Goal: Navigation & Orientation: Find specific page/section

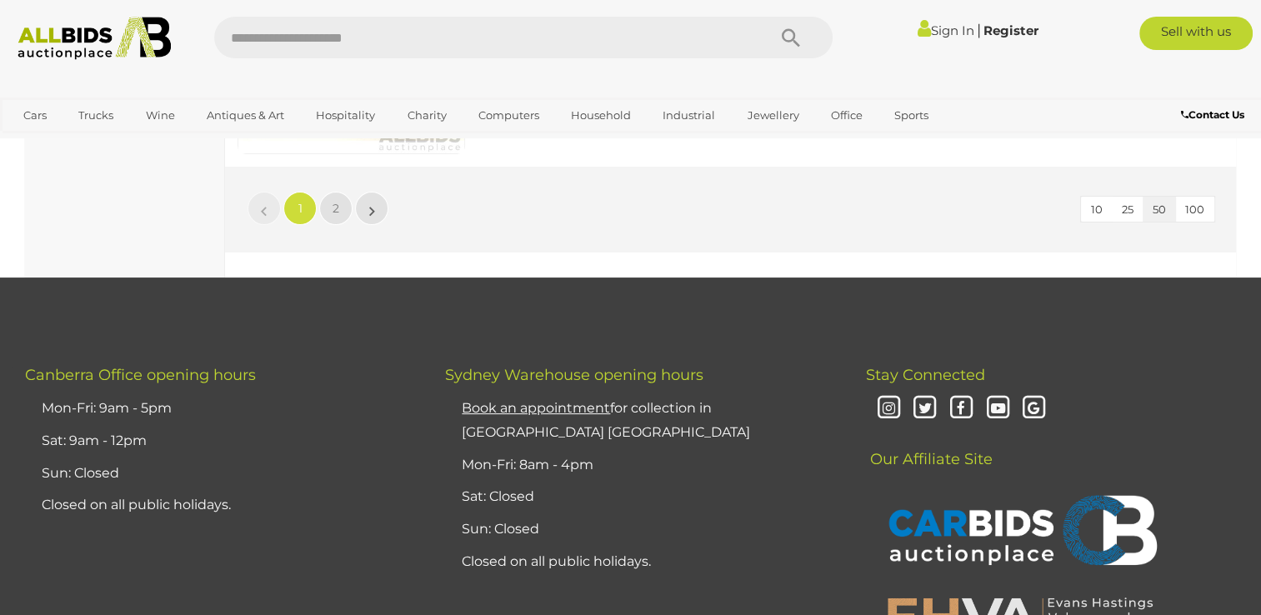
scroll to position [12584, 0]
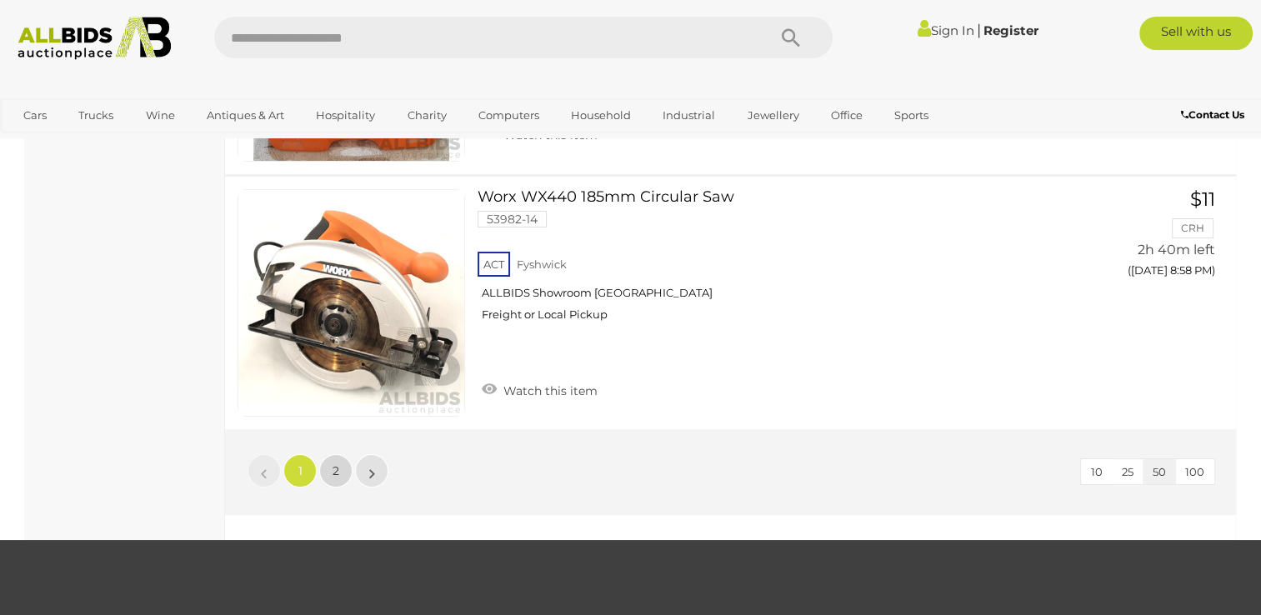
click at [331, 454] on link "2" at bounding box center [335, 470] width 33 height 33
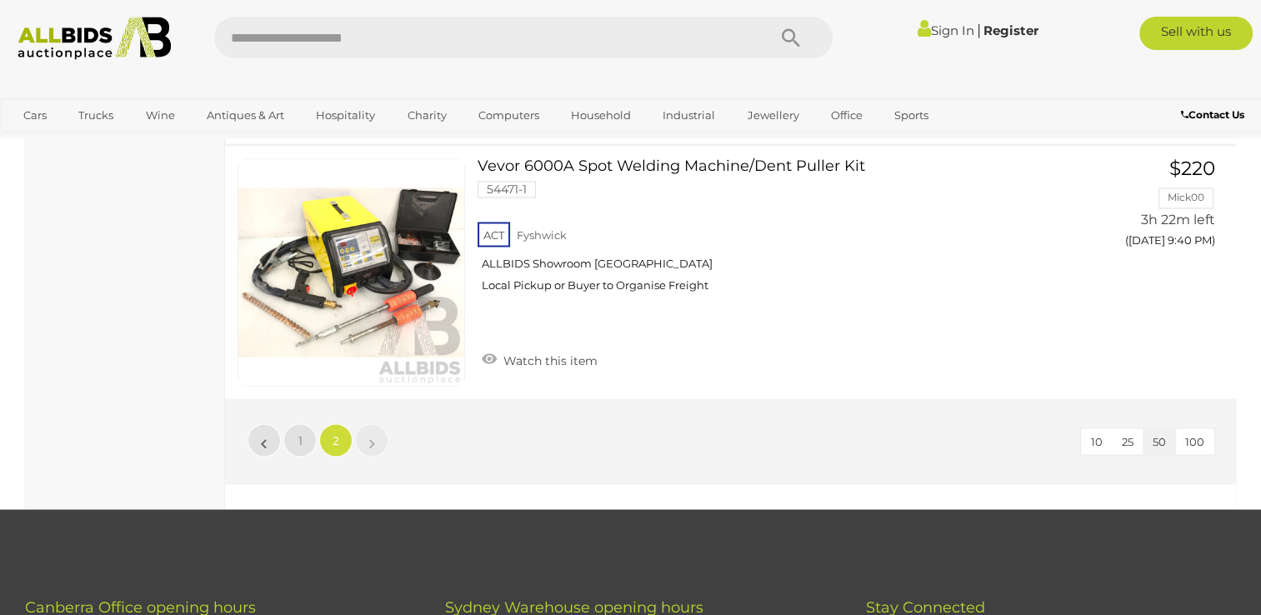
scroll to position [2918, 0]
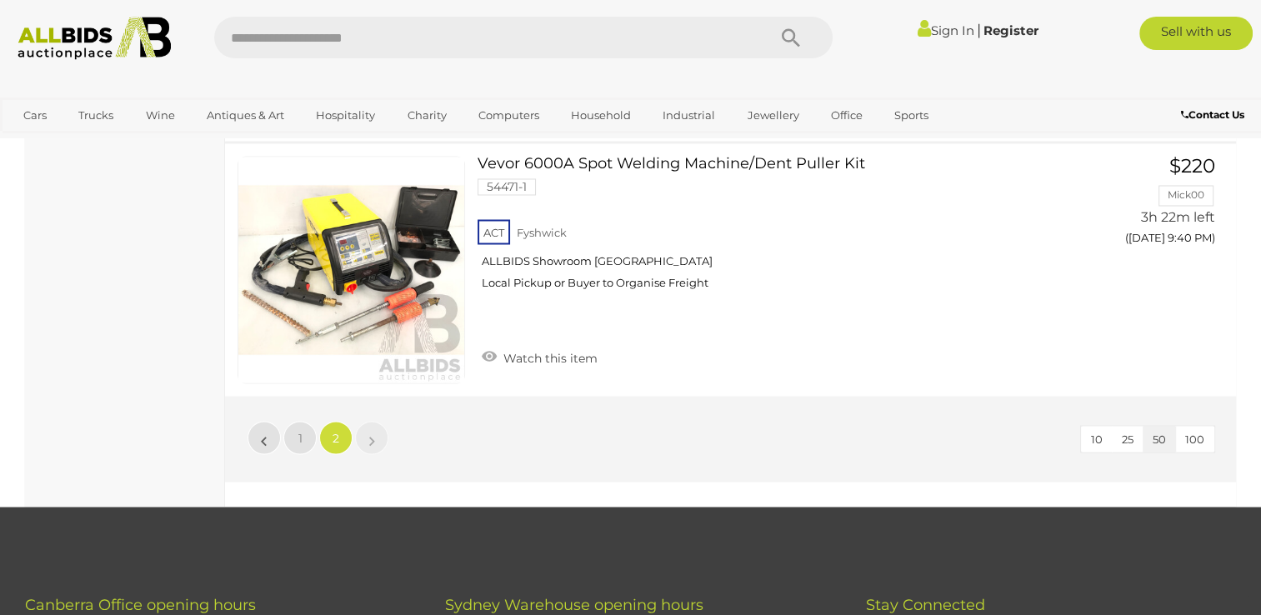
scroll to position [85, 0]
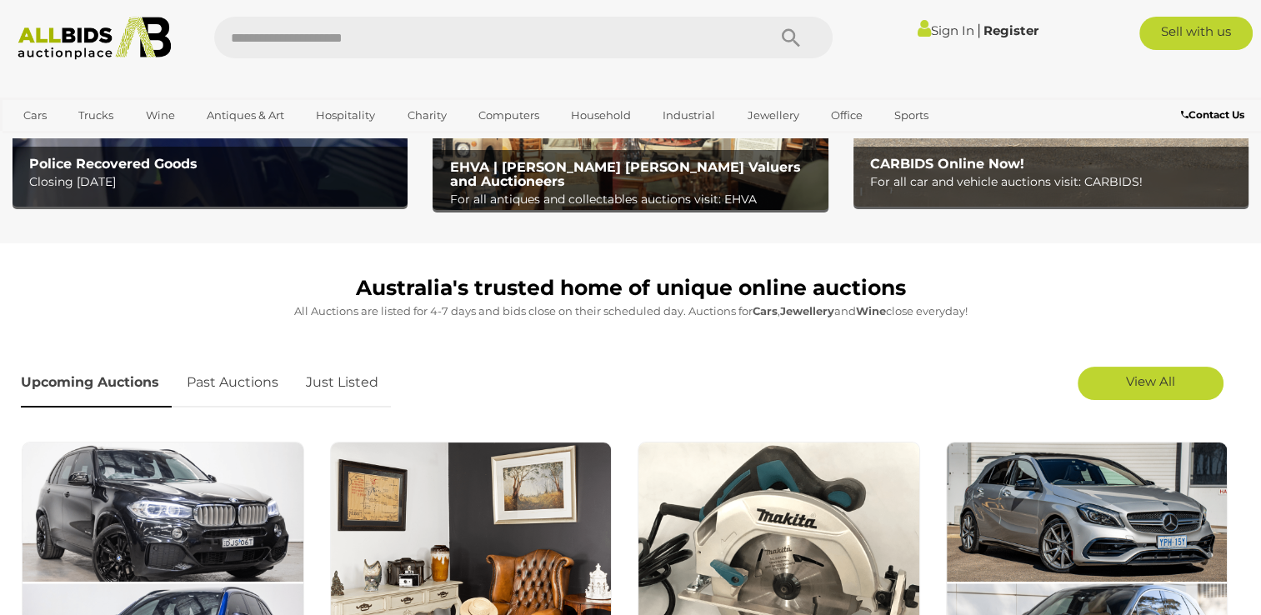
scroll to position [250, 0]
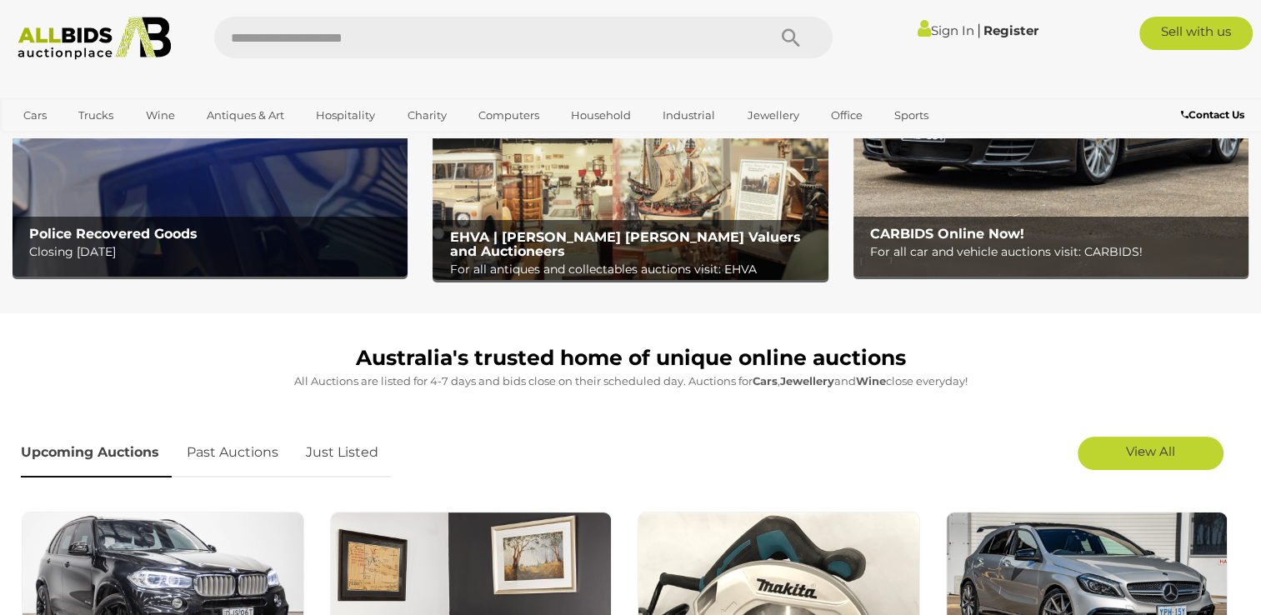
click at [607, 211] on img at bounding box center [630, 201] width 395 height 158
